Goal: Navigation & Orientation: Find specific page/section

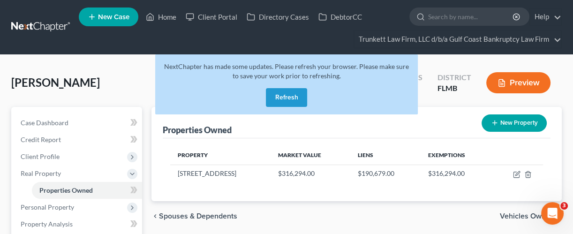
click at [277, 95] on button "Refresh" at bounding box center [286, 97] width 41 height 19
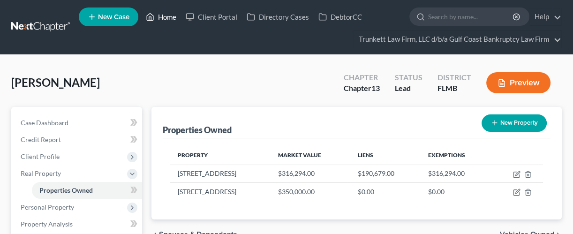
click at [170, 16] on link "Home" at bounding box center [161, 16] width 40 height 17
